Goal: Transaction & Acquisition: Obtain resource

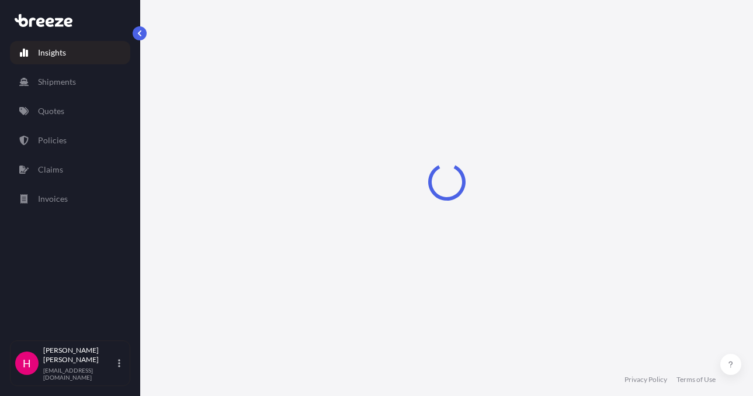
select select "2025"
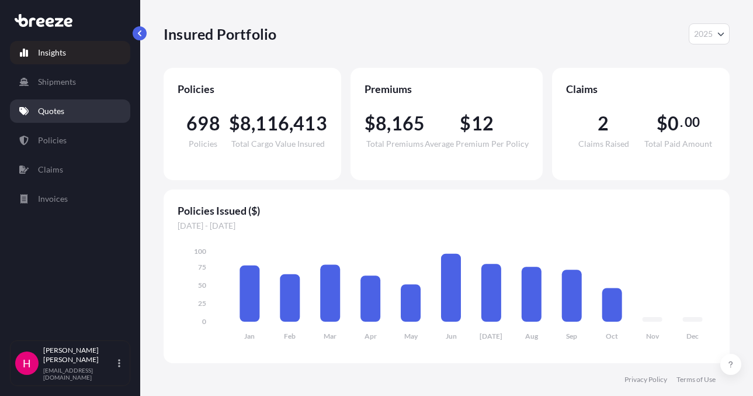
click at [97, 116] on link "Quotes" at bounding box center [70, 110] width 120 height 23
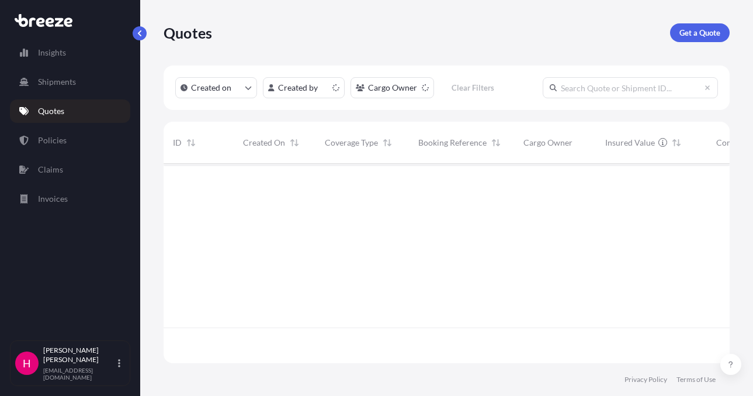
scroll to position [197, 558]
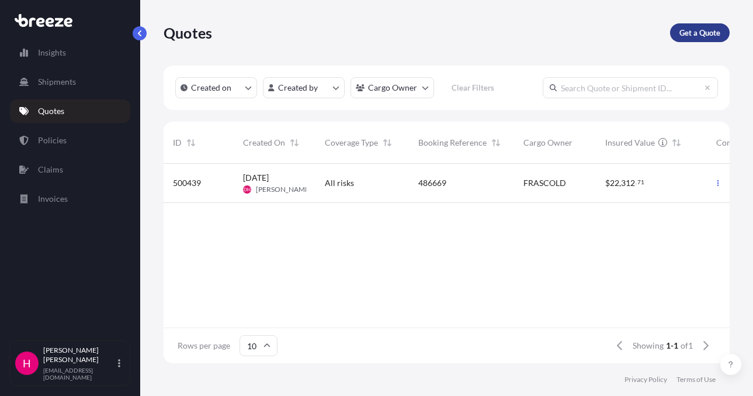
click at [679, 33] on link "Get a Quote" at bounding box center [700, 32] width 60 height 19
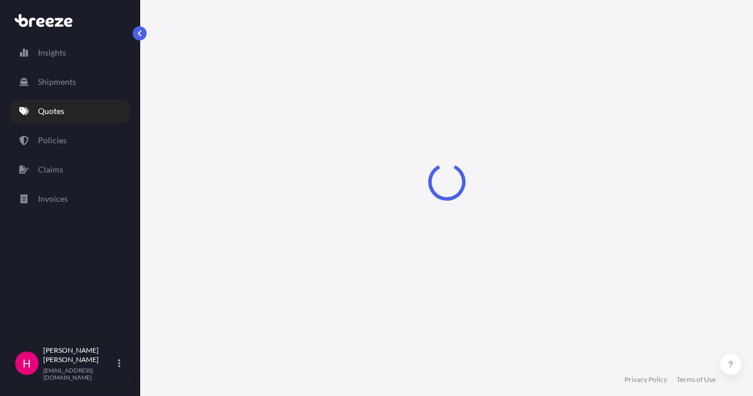
scroll to position [19, 0]
select select "Sea"
select select "1"
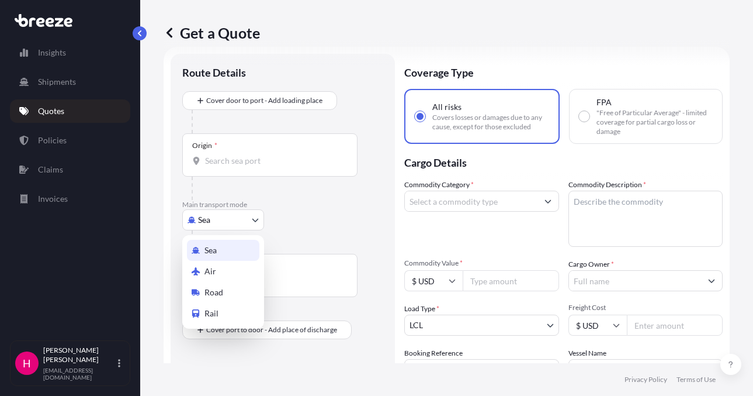
click at [233, 224] on body "Insights Shipments Quotes Policies Claims Invoices H [PERSON_NAME] [EMAIL_ADDRE…" at bounding box center [376, 198] width 753 height 396
click at [224, 292] on div "Road" at bounding box center [223, 292] width 72 height 21
select select "Road"
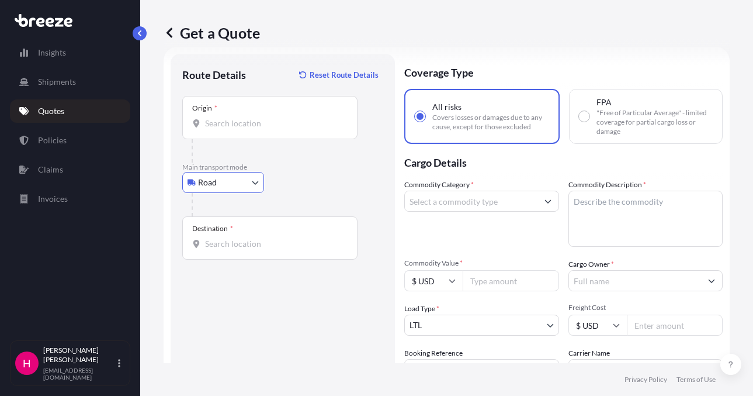
click at [344, 192] on div "Road Sea Air Road Rail" at bounding box center [282, 182] width 201 height 21
click at [285, 127] on input "Origin *" at bounding box center [274, 123] width 138 height 12
paste input "1228 BETHLEHEM PIKE"
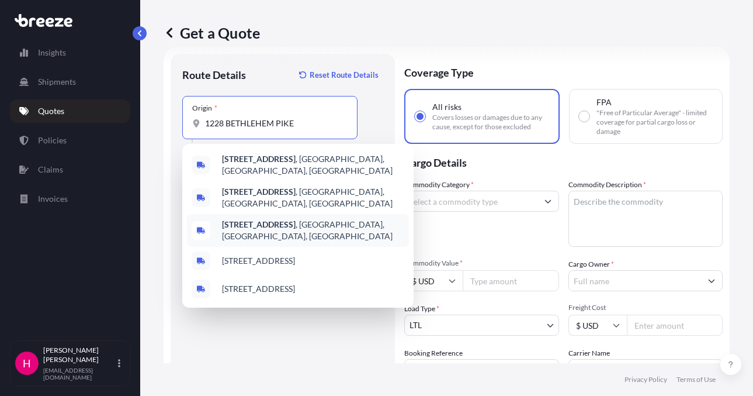
click at [277, 219] on b "[STREET_ADDRESS]" at bounding box center [259, 224] width 74 height 10
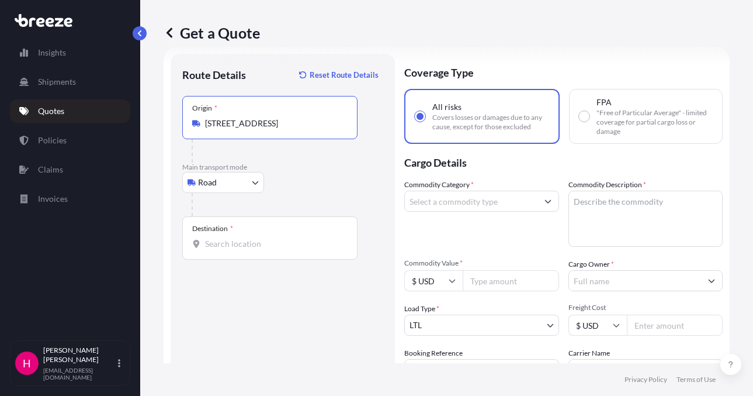
type input "[STREET_ADDRESS]"
click at [229, 244] on input "Destination *" at bounding box center [274, 244] width 138 height 12
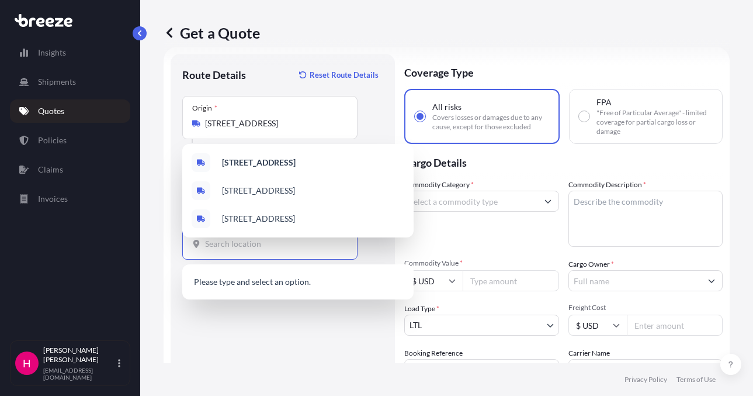
paste input "[STREET_ADDRESS]"
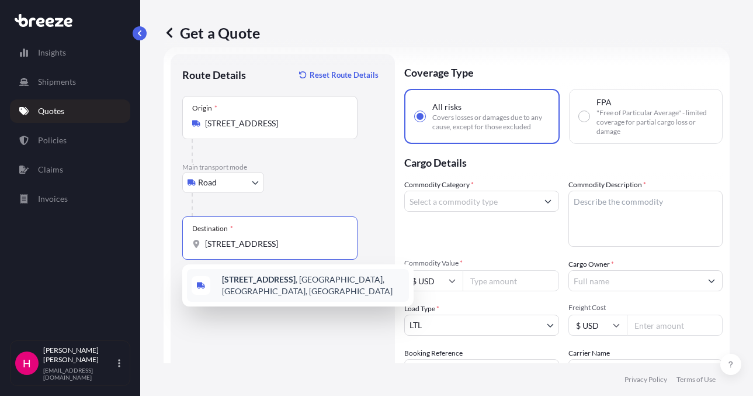
click at [279, 284] on b "[STREET_ADDRESS]" at bounding box center [259, 279] width 74 height 10
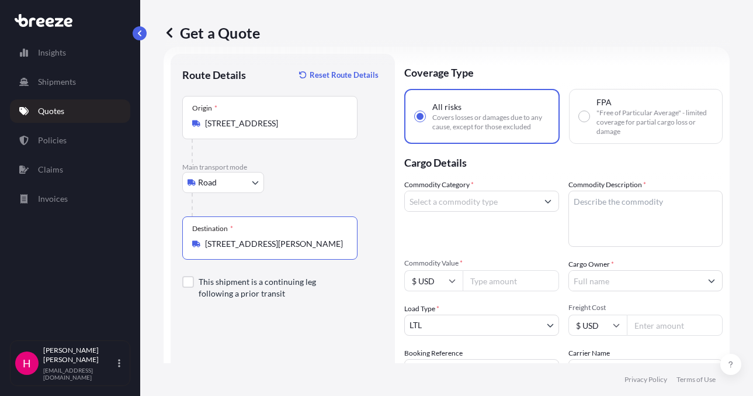
type input "[STREET_ADDRESS][PERSON_NAME]"
click at [443, 199] on input "Commodity Category *" at bounding box center [471, 201] width 133 height 21
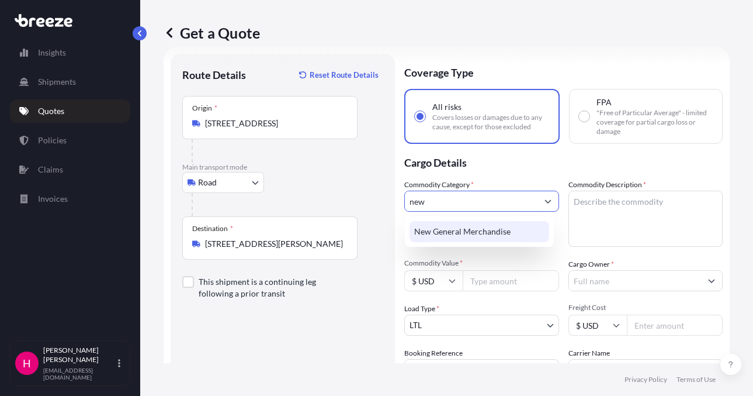
click at [440, 229] on div "New General Merchandise" at bounding box center [480, 231] width 140 height 21
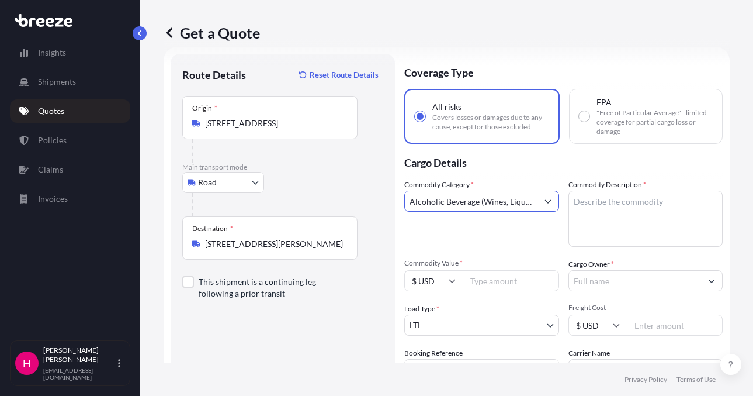
click at [494, 210] on input "Alcoholic Beverage (Wines, Liquors, Beers and Similar Spirits)" at bounding box center [471, 201] width 133 height 21
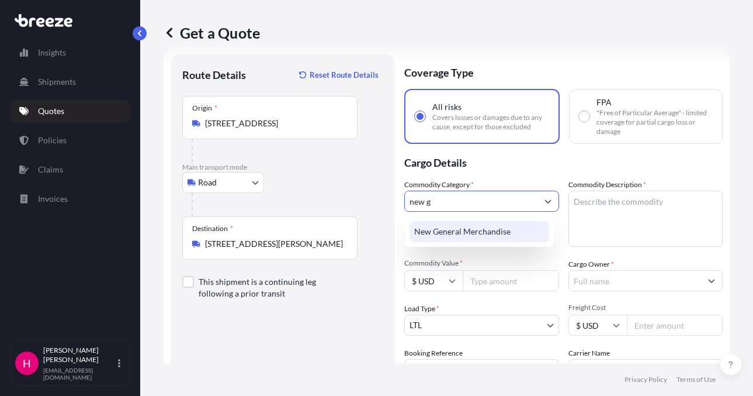
click at [463, 231] on div "New General Merchandise" at bounding box center [480, 231] width 140 height 21
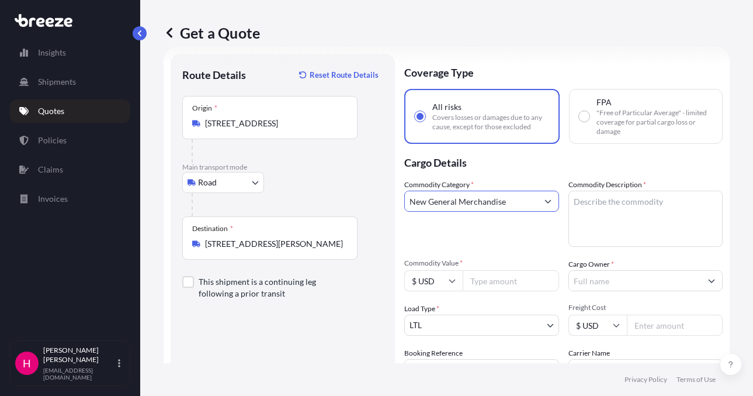
type input "New General Merchandise"
click at [579, 200] on textarea "Commodity Description *" at bounding box center [646, 219] width 155 height 56
paste textarea "MACHINE PARTS"
type textarea "MACHINE PARTS"
click at [575, 164] on p "Cargo Details" at bounding box center [564, 161] width 319 height 35
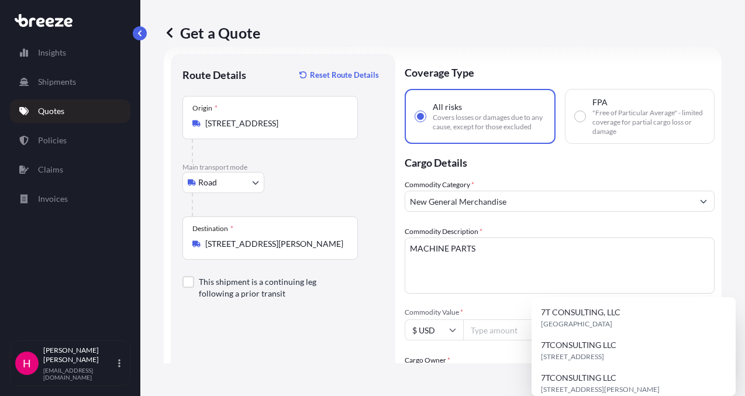
click at [604, 366] on input "Cargo Owner *" at bounding box center [549, 376] width 288 height 21
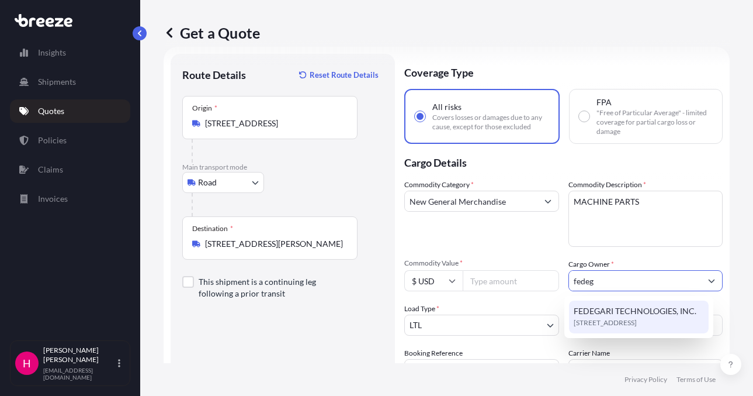
click at [613, 310] on span "FEDEGARI TECHNOLOGIES, INC." at bounding box center [635, 311] width 123 height 12
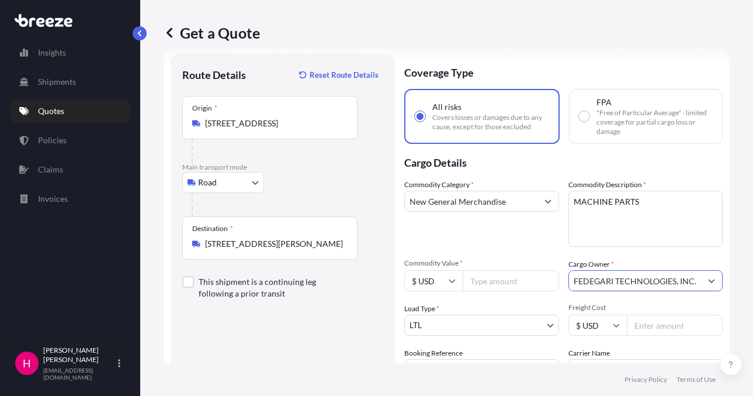
type input "FEDEGARI TECHNOLOGIES, INC."
click at [571, 251] on div "Commodity Category * New General Merchandise Commodity Description * MACHINE PA…" at bounding box center [564, 279] width 319 height 201
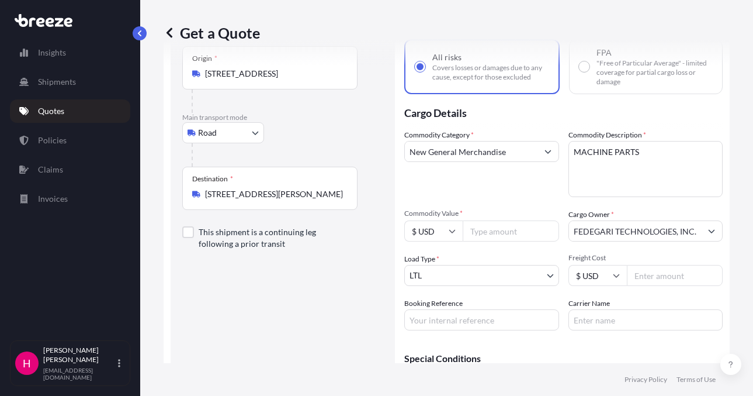
scroll to position [136, 0]
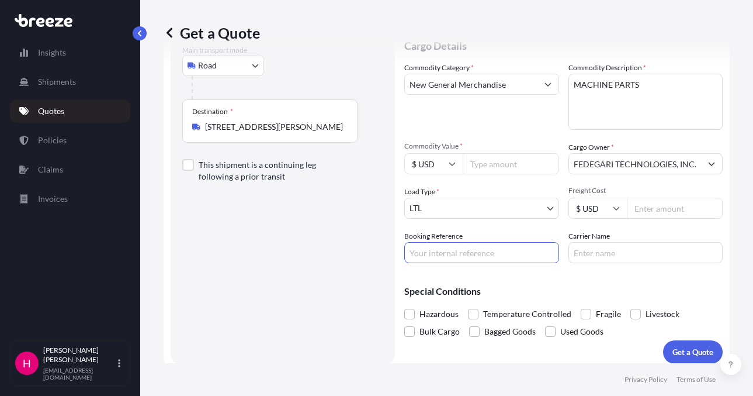
drag, startPoint x: 457, startPoint y: 253, endPoint x: 475, endPoint y: 251, distance: 17.6
click at [457, 253] on input "Booking Reference" at bounding box center [482, 252] width 155 height 21
paste input "487772"
type input "487772"
click at [585, 253] on input "Carrier Name" at bounding box center [646, 252] width 155 height 21
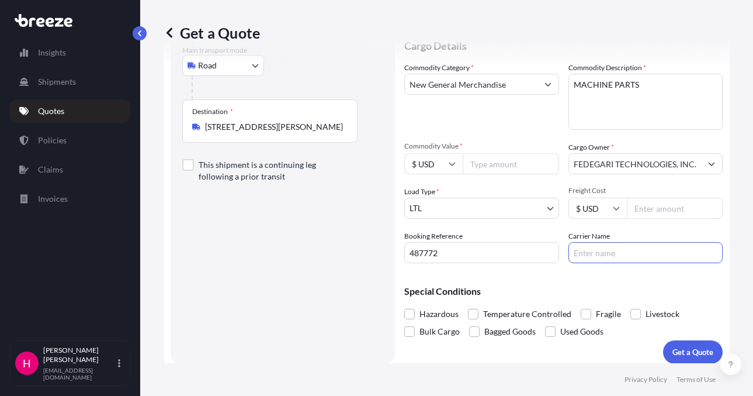
type input "FedEx LTL Priority"
click at [255, 267] on div "Route Details Reset Route Details Place of loading Road Road Rail Origin * [STR…" at bounding box center [282, 150] width 201 height 403
click at [735, 255] on div "Get a Quote Route Details Reset Route Details Place of loading Road Road Rail O…" at bounding box center [446, 181] width 613 height 363
click at [499, 170] on input "Commodity Value *" at bounding box center [511, 163] width 96 height 21
click at [493, 161] on input "Commodity Value *" at bounding box center [511, 163] width 96 height 21
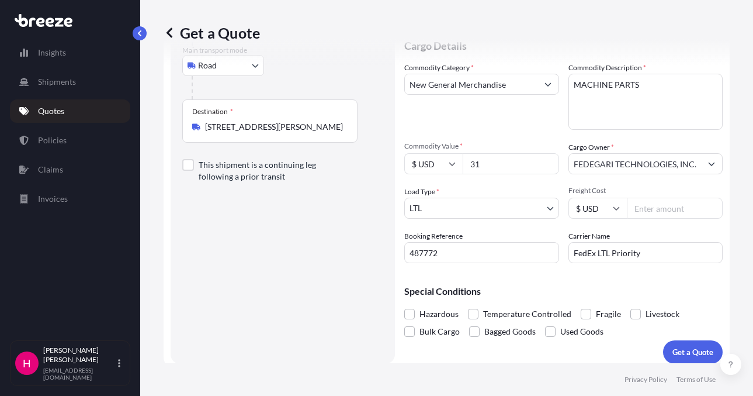
type input "3"
type input "3124.54"
click at [499, 128] on div "Commodity Category * New General Merchandise" at bounding box center [482, 96] width 155 height 68
drag, startPoint x: 491, startPoint y: 123, endPoint x: 470, endPoint y: 110, distance: 24.7
click at [473, 112] on div "Commodity Category * New General Merchandise" at bounding box center [482, 96] width 155 height 68
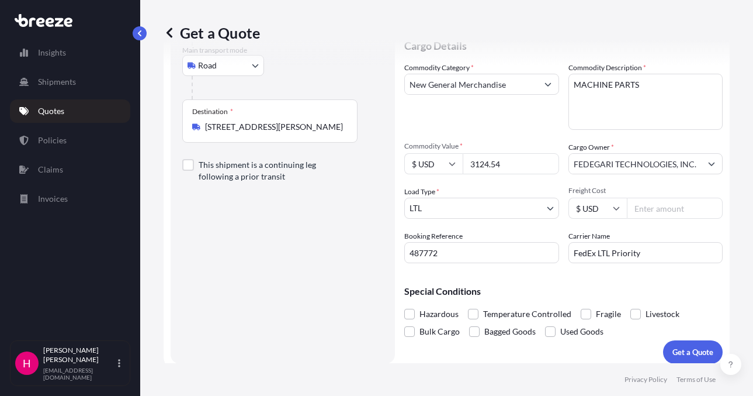
click at [469, 110] on div "Commodity Category * New General Merchandise" at bounding box center [482, 96] width 155 height 68
click at [479, 113] on div "Commodity Category * New General Merchandise" at bounding box center [482, 96] width 155 height 68
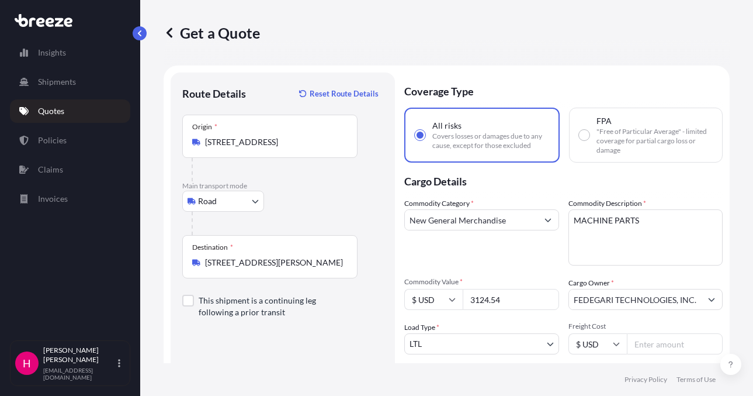
scroll to position [58, 0]
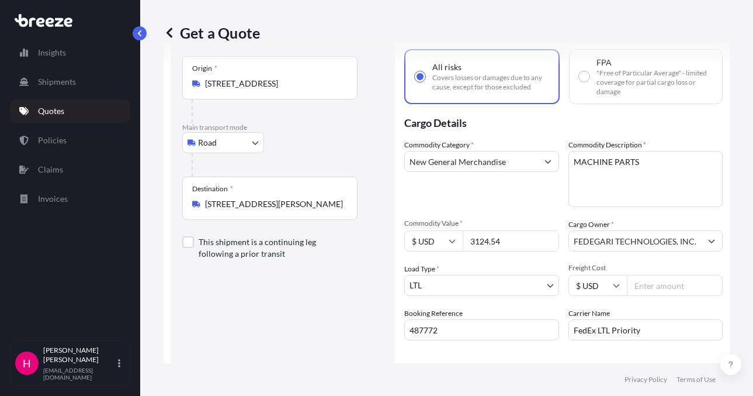
click at [283, 303] on div "Route Details Reset Route Details Place of loading Road Road Rail Origin * [STR…" at bounding box center [282, 227] width 201 height 403
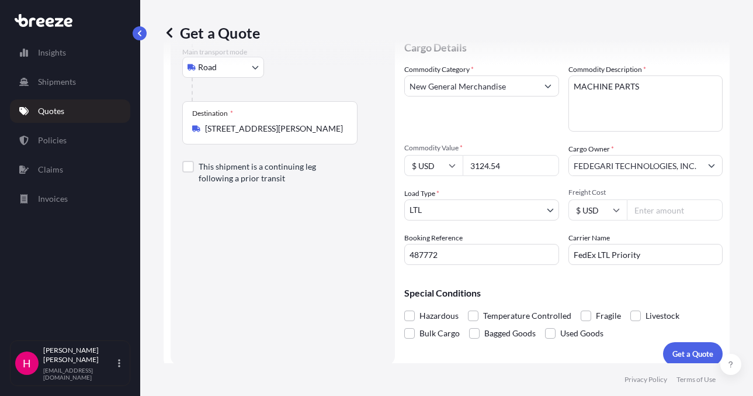
scroll to position [143, 0]
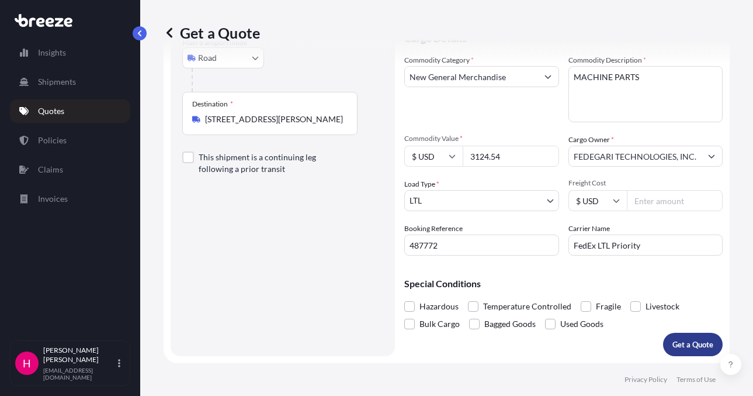
click at [677, 341] on p "Get a Quote" at bounding box center [693, 344] width 41 height 12
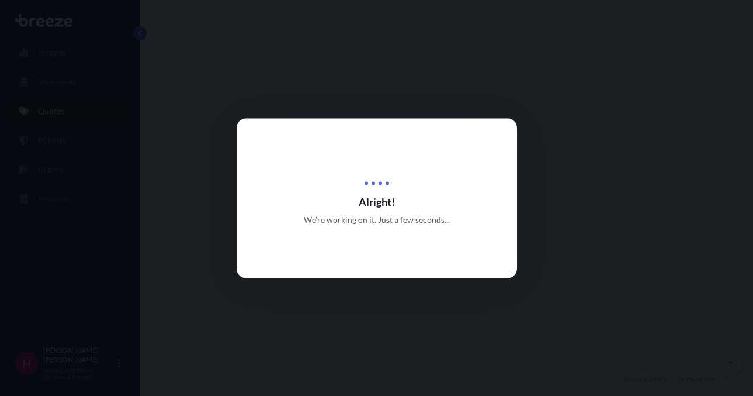
select select "Road"
select select "1"
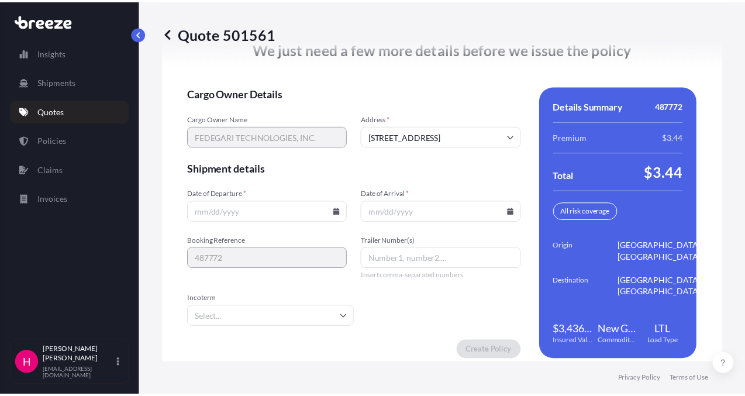
scroll to position [1704, 0]
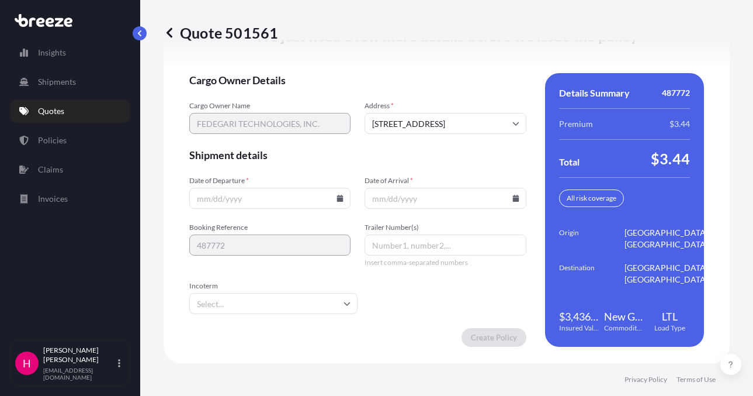
click at [337, 199] on icon at bounding box center [340, 198] width 6 height 7
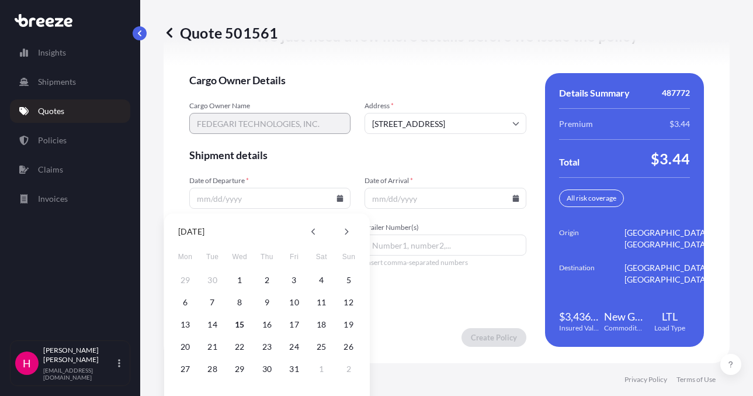
scroll to position [1723, 0]
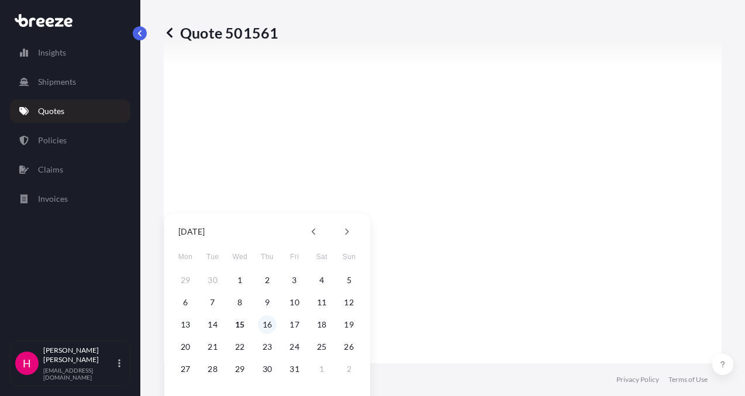
click at [262, 326] on button "16" at bounding box center [267, 324] width 19 height 19
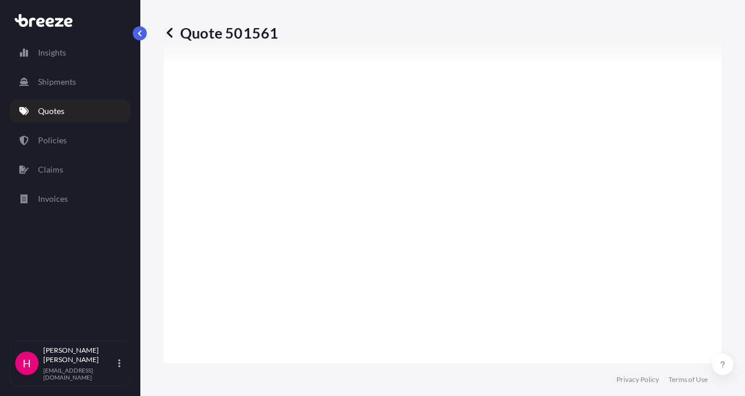
type input "[DATE]"
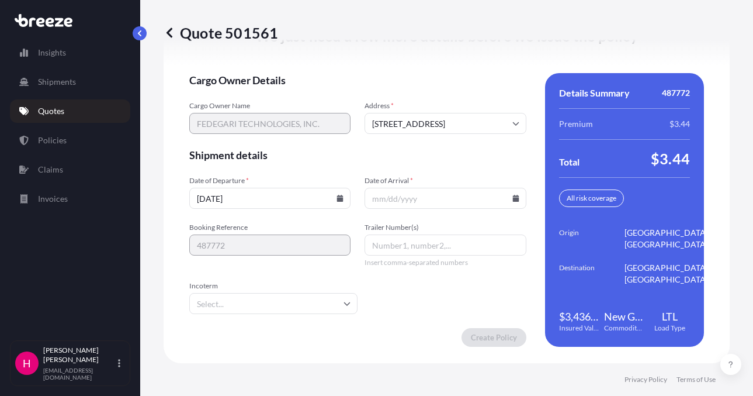
click at [513, 199] on icon at bounding box center [516, 198] width 6 height 7
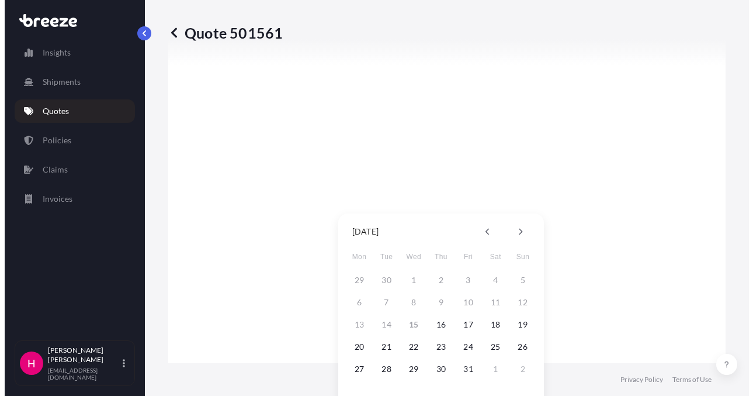
scroll to position [1723, 0]
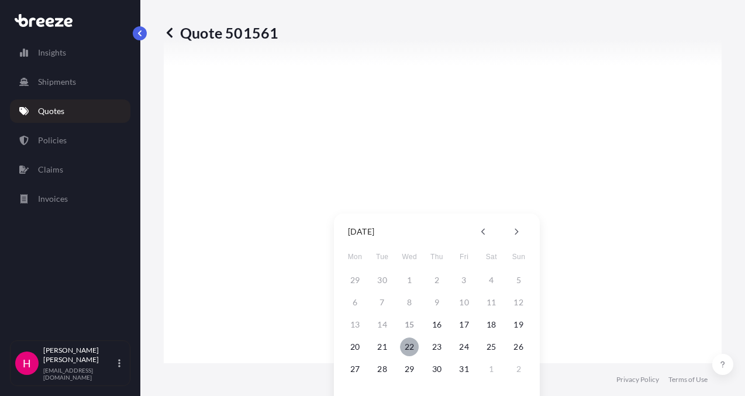
click at [406, 347] on button "22" at bounding box center [409, 346] width 19 height 19
type input "[DATE]"
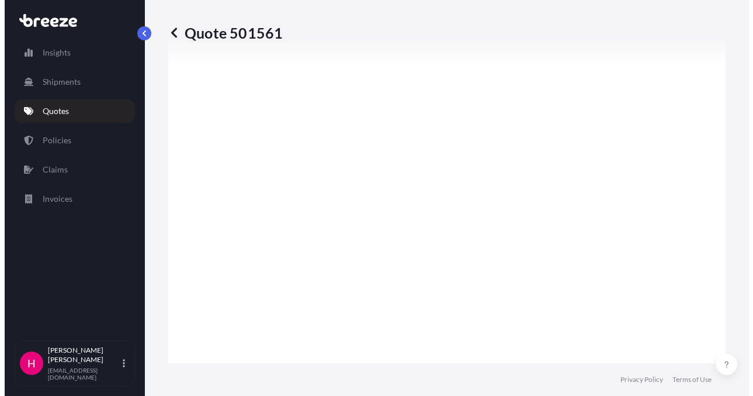
scroll to position [1704, 0]
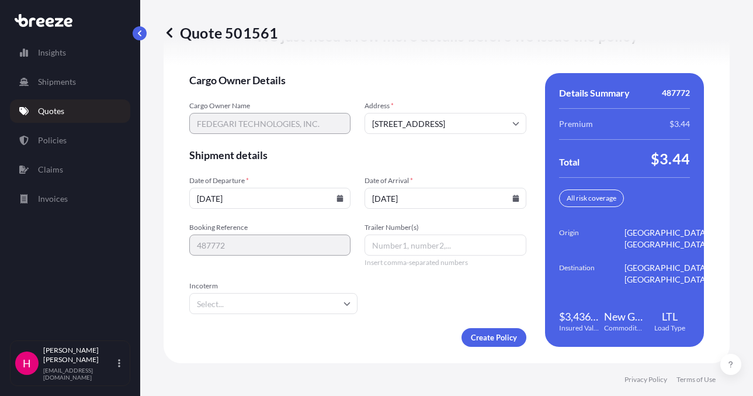
click at [416, 154] on span "Shipment details" at bounding box center [357, 155] width 337 height 14
click at [417, 146] on form "Cargo Owner Details Cargo Owner Name FEDEGARI TECHNOLOGIES, INC. Address * [STR…" at bounding box center [357, 210] width 337 height 274
click at [423, 155] on span "Shipment details" at bounding box center [357, 155] width 337 height 14
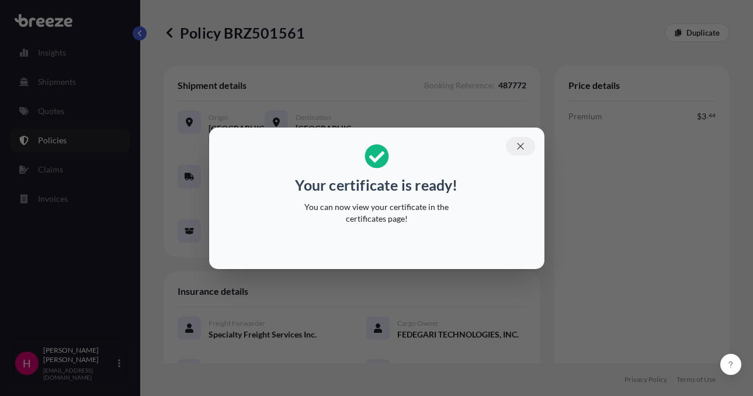
click at [523, 147] on icon "button" at bounding box center [521, 146] width 11 height 11
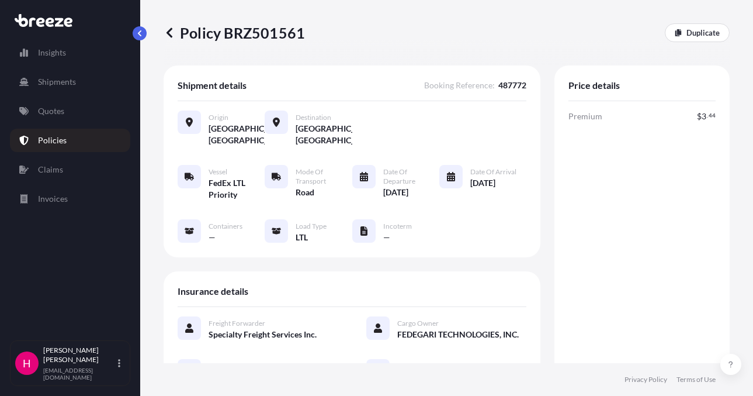
click at [265, 37] on p "Policy BRZ501561" at bounding box center [234, 32] width 141 height 19
copy p "BRZ501561"
click at [265, 37] on p "Policy BRZ501561" at bounding box center [234, 32] width 141 height 19
